Goal: Check status: Check status

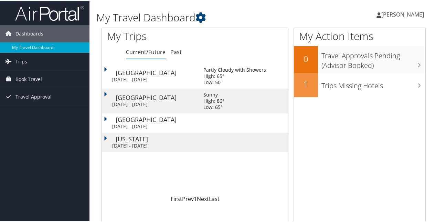
click at [148, 79] on div "Tue 7 Oct 2025 - Fri 10 Oct 2025" at bounding box center [152, 79] width 81 height 6
